Goal: Leave review/rating

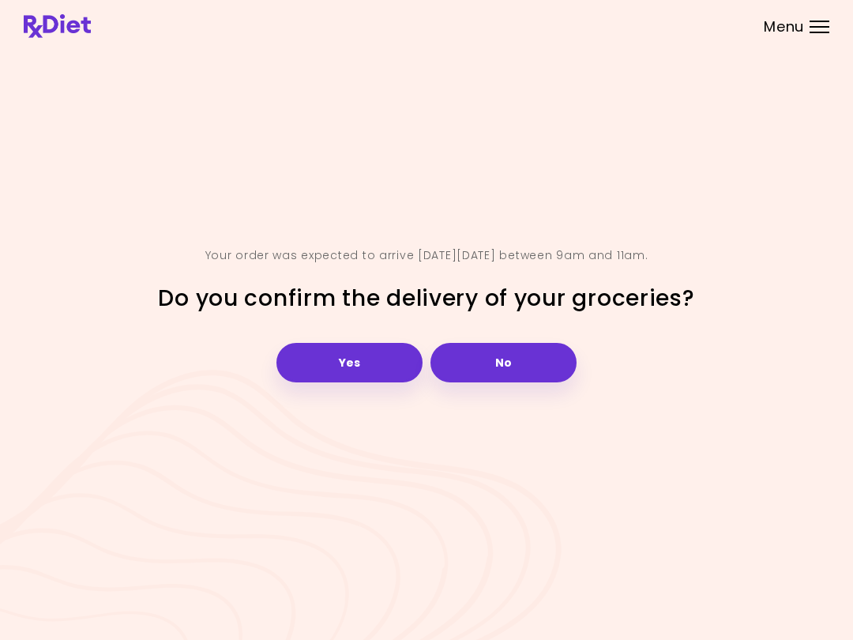
click at [389, 361] on button "Yes" at bounding box center [349, 362] width 146 height 39
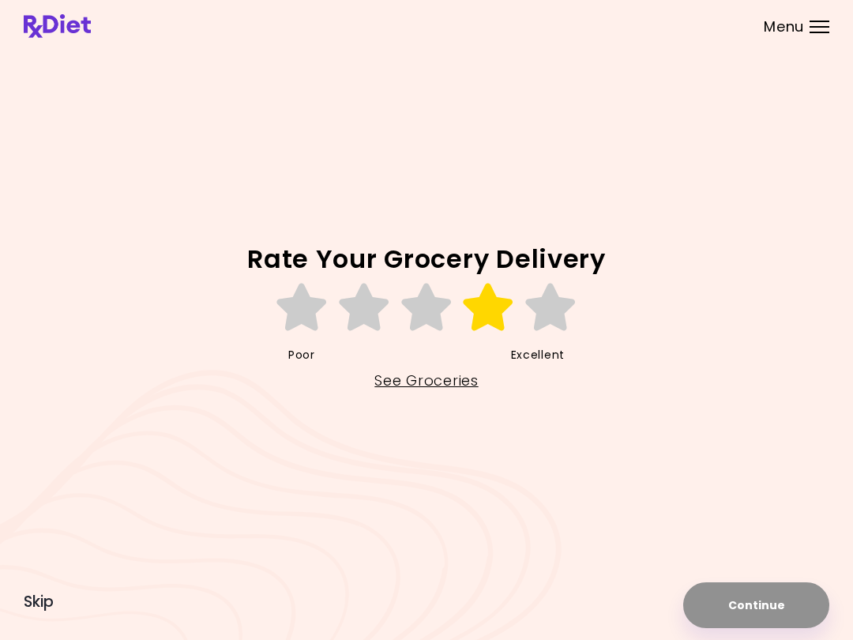
click at [505, 302] on icon at bounding box center [488, 307] width 54 height 47
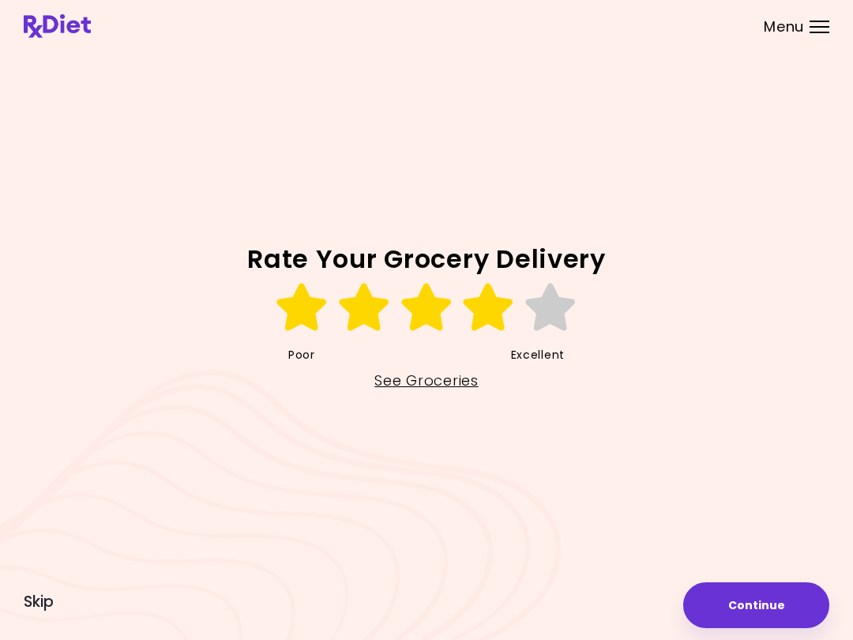
click at [765, 604] on button "Continue" at bounding box center [756, 605] width 146 height 46
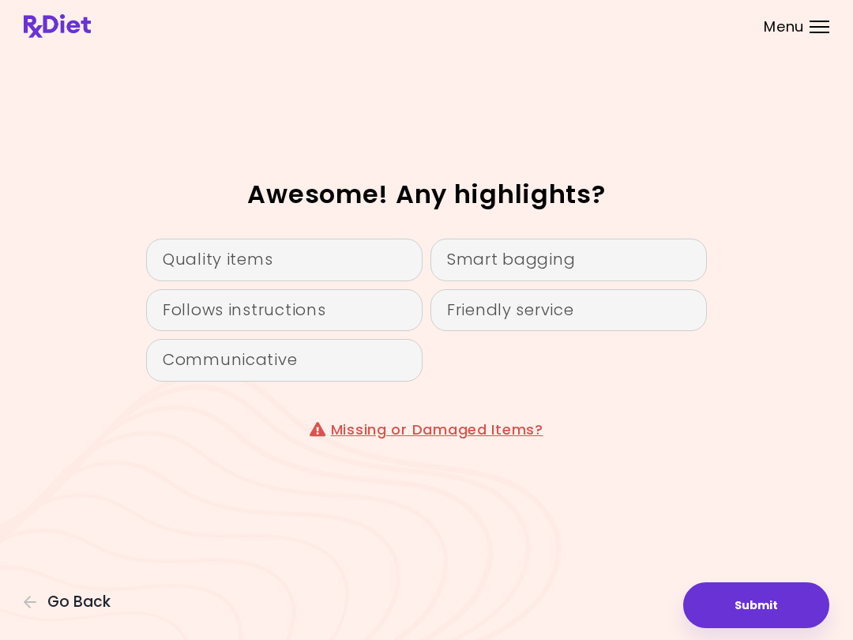
click at [325, 262] on div "Quality items" at bounding box center [284, 260] width 276 height 43
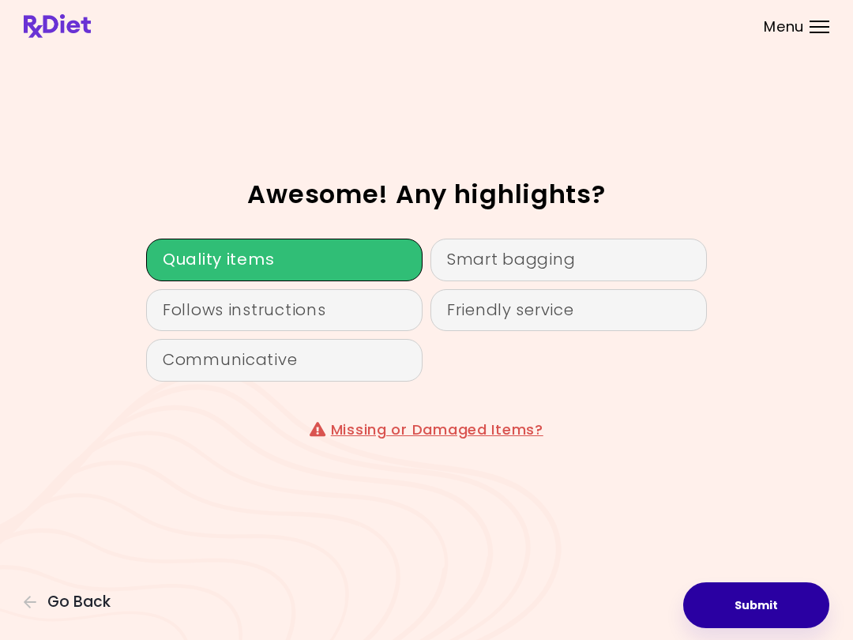
click at [761, 605] on button "Submit" at bounding box center [756, 605] width 146 height 46
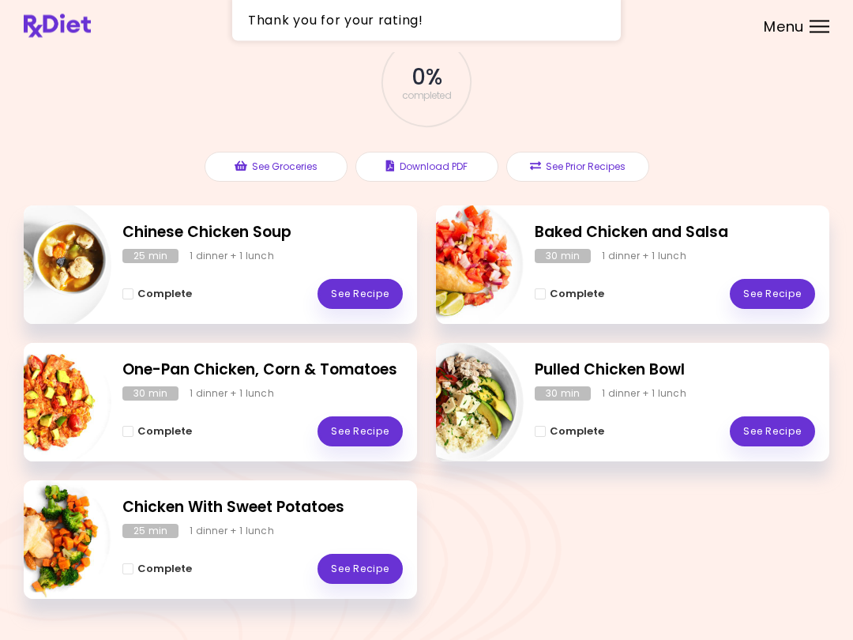
scroll to position [115, 0]
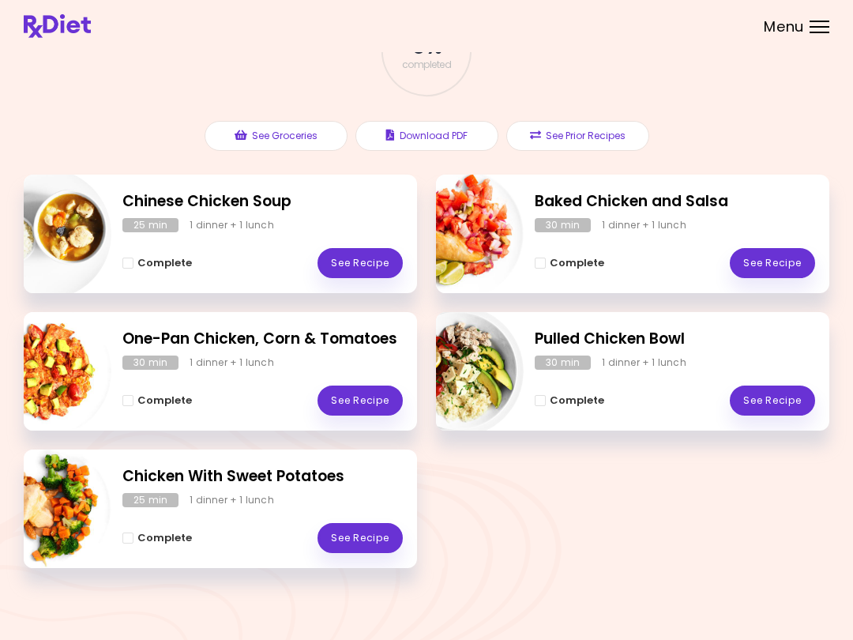
click at [365, 530] on link "See Recipe" at bounding box center [359, 538] width 85 height 30
